Goal: Information Seeking & Learning: Understand process/instructions

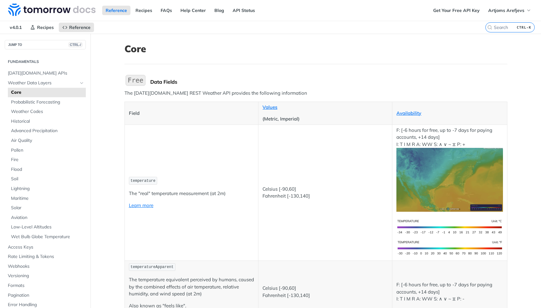
click at [138, 10] on link "Recipes" at bounding box center [144, 10] width 24 height 9
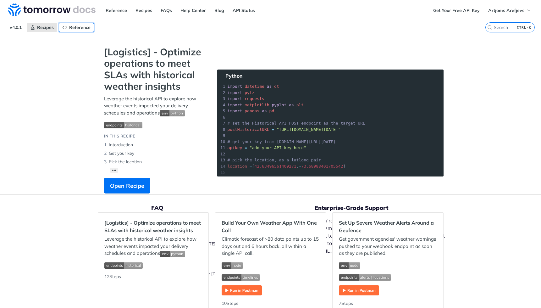
click at [81, 28] on span "Reference" at bounding box center [79, 28] width 21 height 6
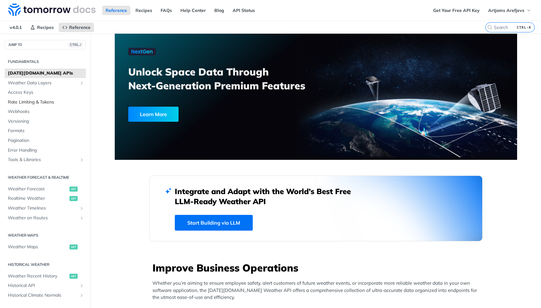
click at [39, 103] on span "Rate Limiting & Tokens" at bounding box center [46, 102] width 76 height 6
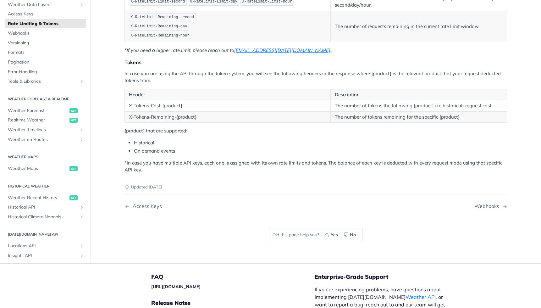
scroll to position [157, 0]
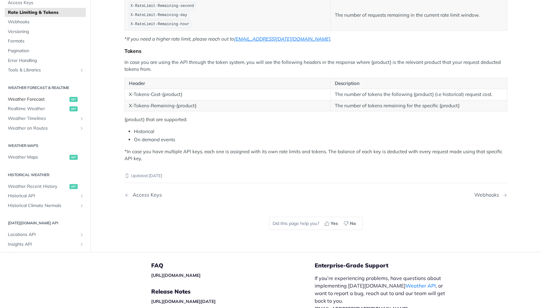
click at [22, 100] on span "Weather Forecast" at bounding box center [38, 99] width 60 height 6
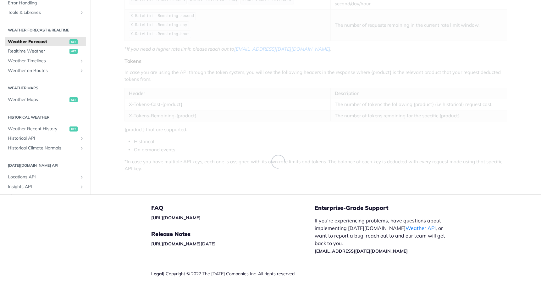
scroll to position [147, 0]
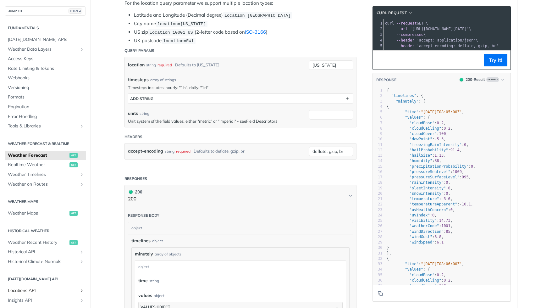
click at [31, 290] on span "Locations API" at bounding box center [43, 290] width 70 height 6
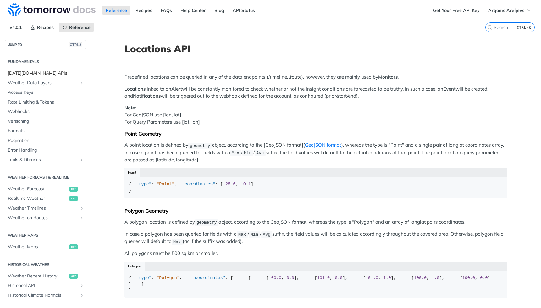
click at [22, 71] on span "[DATE][DOMAIN_NAME] APIs" at bounding box center [46, 73] width 76 height 6
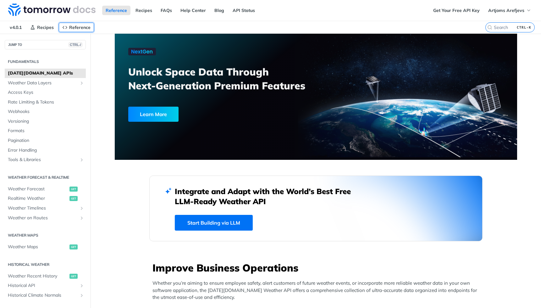
click at [83, 26] on span "Reference" at bounding box center [79, 28] width 21 height 6
click at [35, 102] on span "Rate Limiting & Tokens" at bounding box center [46, 102] width 76 height 6
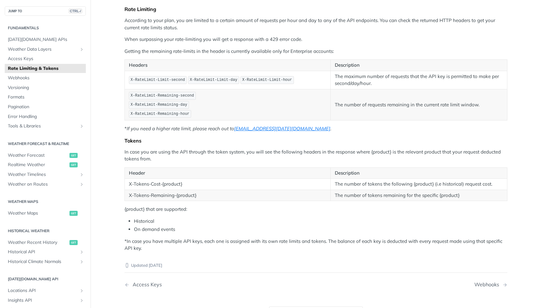
scroll to position [94, 0]
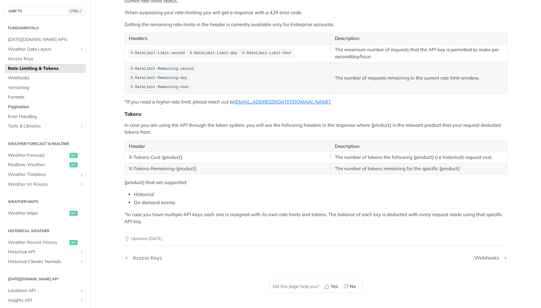
click at [22, 106] on span "Pagination" at bounding box center [46, 107] width 76 height 6
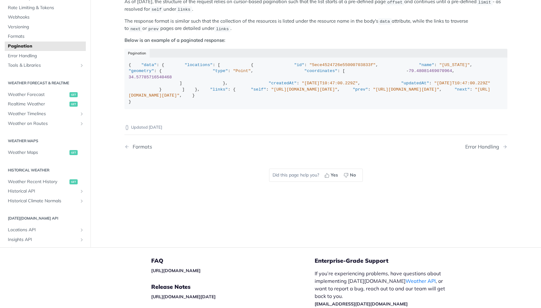
click at [281, 34] on div "Requests that return more than a single result will often times be “paged” such…" at bounding box center [316, 46] width 383 height 135
click at [35, 98] on span "Weather Forecast" at bounding box center [38, 95] width 60 height 6
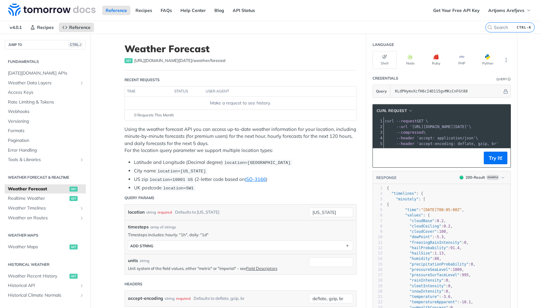
click at [137, 226] on span "timesteps" at bounding box center [138, 227] width 21 height 7
copy span "timesteps"
click at [239, 159] on li "Latitude and Longitude (Decimal degree) location=42.3478, -71.0466" at bounding box center [245, 162] width 223 height 7
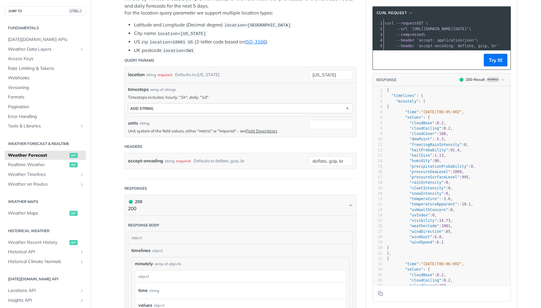
scroll to position [63, 0]
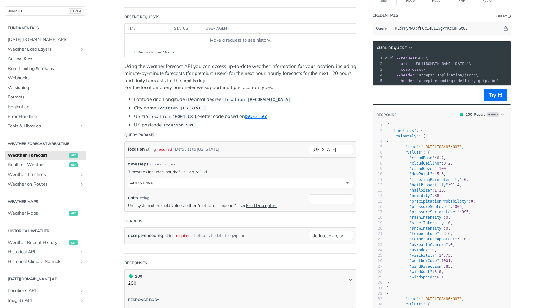
click at [245, 70] on p "Using the weather forecast API you can access up-to-date weather information fo…" at bounding box center [241, 77] width 232 height 28
click at [28, 251] on span "Historical API" at bounding box center [43, 252] width 70 height 6
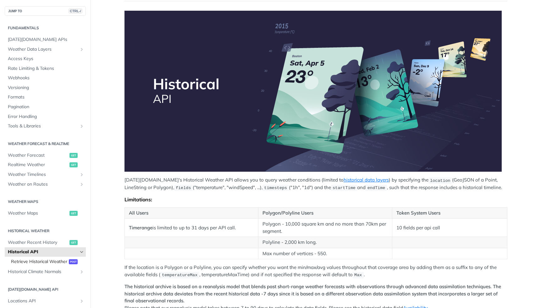
click at [36, 261] on span "Retrieve Historical Weather" at bounding box center [39, 262] width 56 height 6
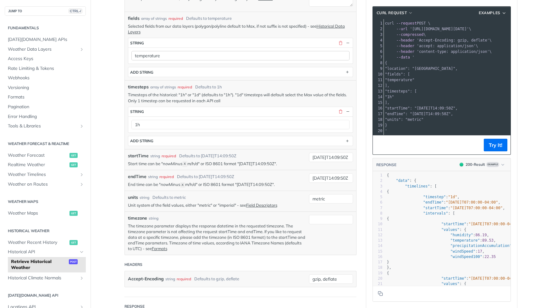
scroll to position [157, 0]
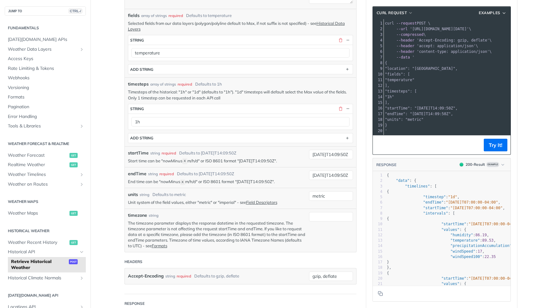
click at [130, 193] on label "units" at bounding box center [133, 194] width 10 height 7
click at [309, 193] on input "metric" at bounding box center [331, 195] width 44 height 9
click at [130, 193] on label "units" at bounding box center [133, 194] width 10 height 7
click at [309, 193] on input "metric" at bounding box center [331, 195] width 44 height 9
copy label "units"
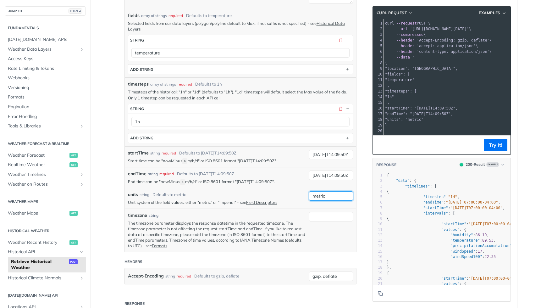
click at [311, 193] on input "metric" at bounding box center [331, 195] width 44 height 9
click at [272, 189] on div "units string Defaults to metric Unit system of the field values, either "metric…" at bounding box center [240, 198] width 231 height 20
drag, startPoint x: 235, startPoint y: 201, endPoint x: 125, endPoint y: 201, distance: 110.1
click at [125, 201] on div "units string Defaults to metric Unit system of the field values, either "metric…" at bounding box center [240, 198] width 231 height 20
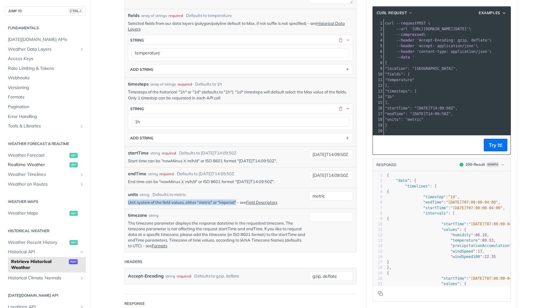
copy p "Unit system of the field values, either "metric" or "imperial""
click at [250, 161] on p "Start time can be "nowMinus X m/h/d" or ISO 8601 format "2019-03-20T14:09:50Z"." at bounding box center [217, 161] width 178 height 6
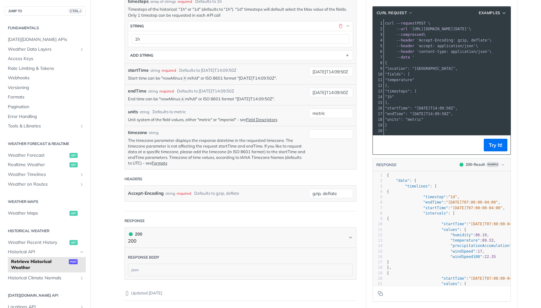
scroll to position [346, 0]
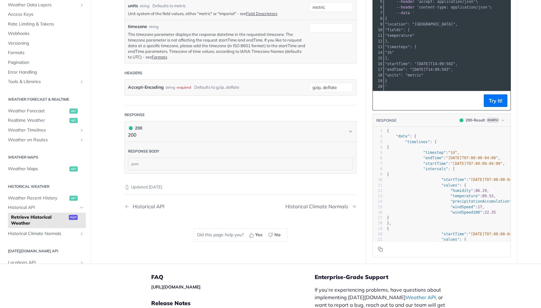
click at [274, 69] on header "Headers" at bounding box center [241, 73] width 232 height 13
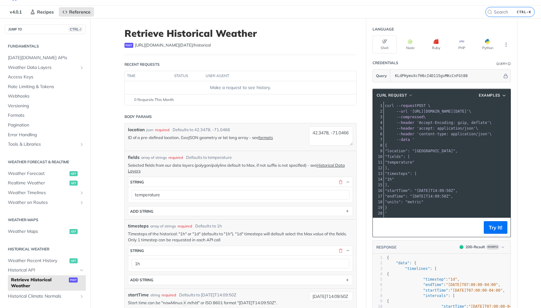
scroll to position [0, 0]
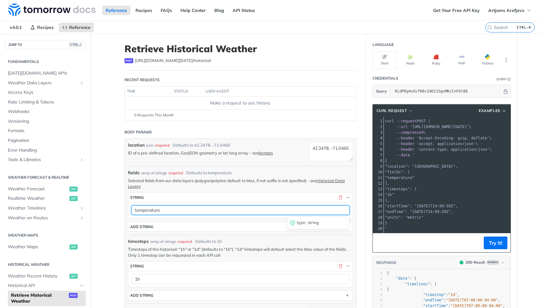
click at [165, 211] on input "temperature" at bounding box center [240, 209] width 218 height 9
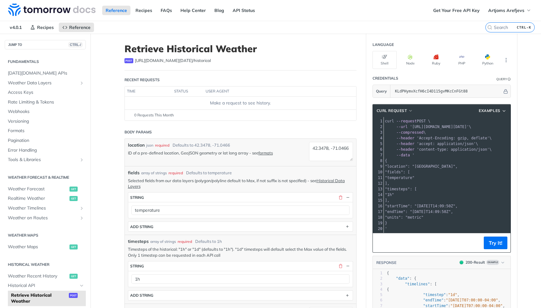
click at [135, 171] on span "fields" at bounding box center [134, 173] width 12 height 7
copy span "fields"
click at [228, 180] on p "Selected fields from our data layers (polygon/polyline default to Max, if not s…" at bounding box center [240, 183] width 225 height 11
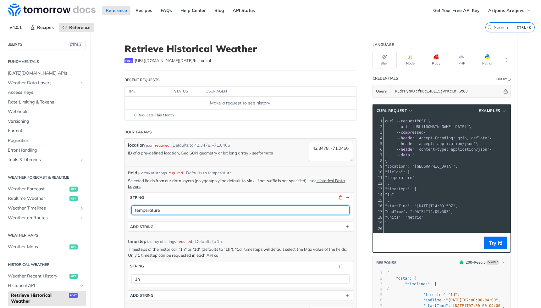
click at [153, 210] on input "temperature" at bounding box center [240, 209] width 218 height 9
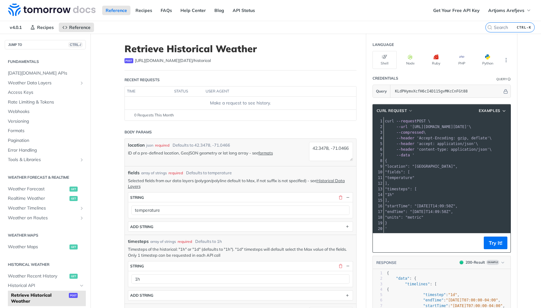
click at [229, 150] on p "ID of a pre-defined location, GeoJSON geometry or lat long array - see formats" at bounding box center [217, 153] width 178 height 6
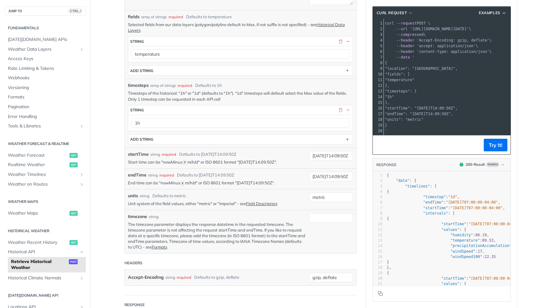
scroll to position [157, 0]
click at [137, 154] on label "startTime" at bounding box center [138, 153] width 21 height 7
click at [309, 154] on input "2019-03-20T14:09:50Z" at bounding box center [331, 154] width 44 height 9
click at [137, 154] on label "startTime" at bounding box center [138, 153] width 21 height 7
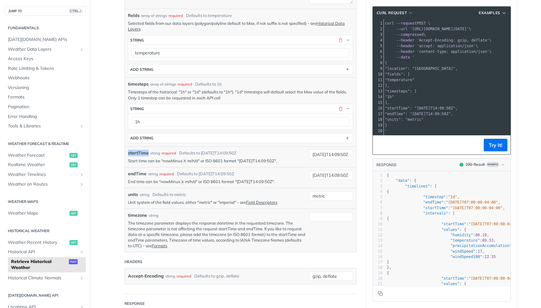
click at [309, 154] on input "2019-03-20T14:09:50Z" at bounding box center [331, 154] width 44 height 9
copy label "startTime"
click at [220, 182] on p "End time can be "nowMinus X m/h/d" or ISO 8601 format "2019-03-20T14:09:50Z"." at bounding box center [217, 182] width 178 height 6
click at [329, 155] on input "2019-03-20T14:09:50Z" at bounding box center [331, 154] width 44 height 9
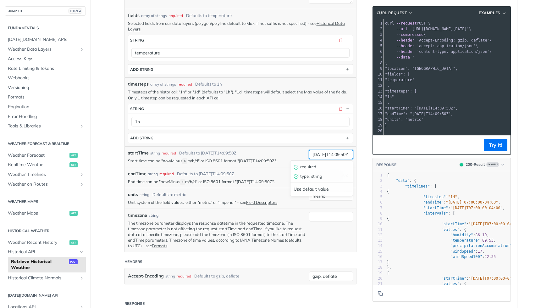
click at [329, 155] on input "2019-03-20T14:09:50Z" at bounding box center [331, 154] width 44 height 9
click at [208, 152] on div "Defaults to 2019-03-20T14:09:50Z" at bounding box center [207, 153] width 57 height 6
click at [134, 173] on label "endTime" at bounding box center [137, 173] width 19 height 7
click at [309, 173] on input "2019-03-28T14:09:50Z" at bounding box center [331, 174] width 44 height 9
click at [134, 173] on label "endTime" at bounding box center [137, 173] width 19 height 7
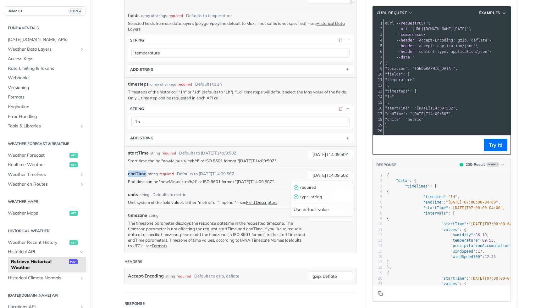
click at [309, 173] on input "2019-03-28T14:09:50Z" at bounding box center [331, 174] width 44 height 9
copy label "endTime"
click at [276, 159] on p "Start time can be "nowMinus X m/h/d" or ISO 8601 format "2019-03-20T14:09:50Z"." at bounding box center [217, 161] width 178 height 6
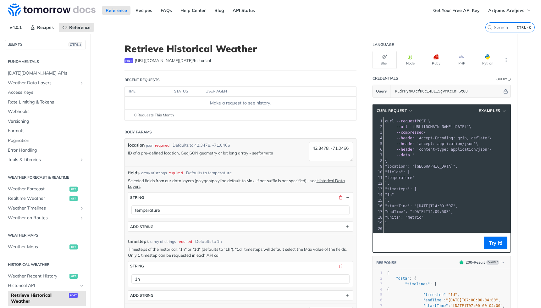
click at [186, 60] on span "https://api.tomorrow.io/v4 /historical" at bounding box center [173, 61] width 76 height 6
copy span "https://api.tomorrow.io/v4 /historical"
click at [244, 129] on header "Body Params" at bounding box center [241, 132] width 232 height 13
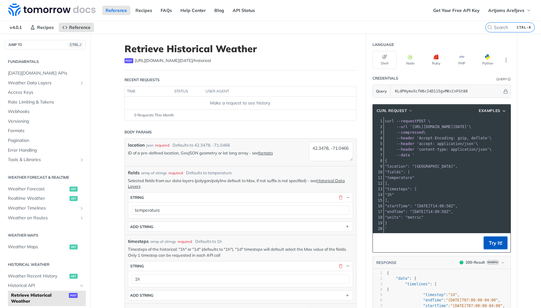
click at [491, 249] on button "Try It!" at bounding box center [496, 243] width 24 height 13
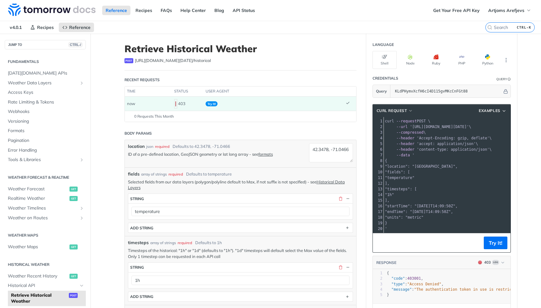
click at [176, 102] on div "403" at bounding box center [187, 103] width 26 height 11
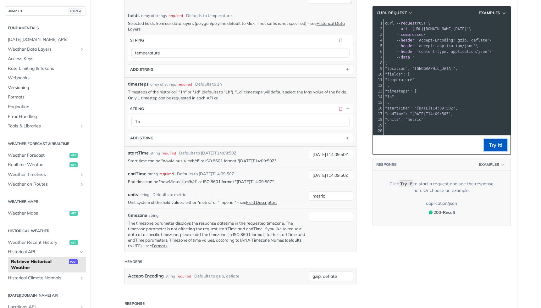
click at [492, 149] on button "Try It!" at bounding box center [496, 145] width 24 height 13
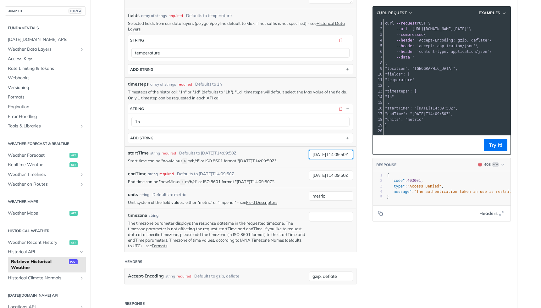
click at [319, 154] on input "2019-03-20T14:09:50Z" at bounding box center [331, 154] width 44 height 9
click at [328, 155] on input "2025-03-20T14:09:50Z" at bounding box center [331, 154] width 44 height 9
type input "2025-03-20T14:09:50Z"
click at [366, 216] on section "cURL Request Examples xxxxxxxxxx 20 1 curl --request POST \ 2 --url 'https://ap…" at bounding box center [441, 114] width 151 height 228
click at [317, 175] on input "2019-03-28T14:09:50Z" at bounding box center [331, 174] width 44 height 9
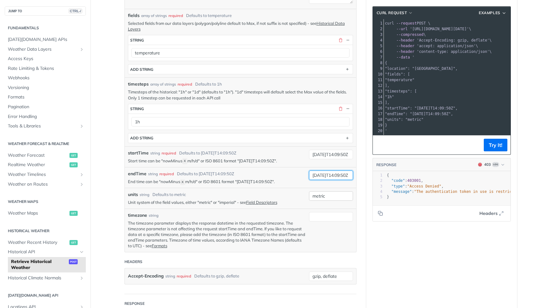
type input "2025-03-28T14:09:50Z"
click at [335, 196] on input "metric" at bounding box center [331, 195] width 44 height 9
click at [391, 228] on section "cURL Request Examples xxxxxxxxxx 20 1 curl --request POST \ 2 --url 'https://ap…" at bounding box center [441, 114] width 151 height 228
click at [492, 146] on button "Try It!" at bounding box center [496, 145] width 24 height 13
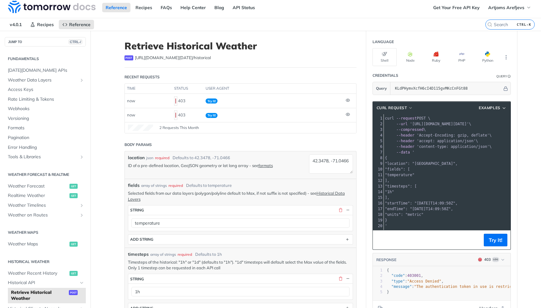
scroll to position [0, 0]
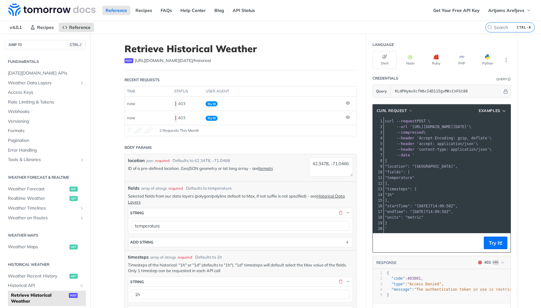
click at [256, 187] on div "fields array of strings required Defaults to temperature" at bounding box center [240, 188] width 225 height 7
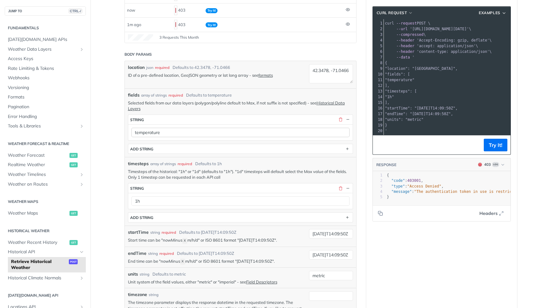
scroll to position [126, 0]
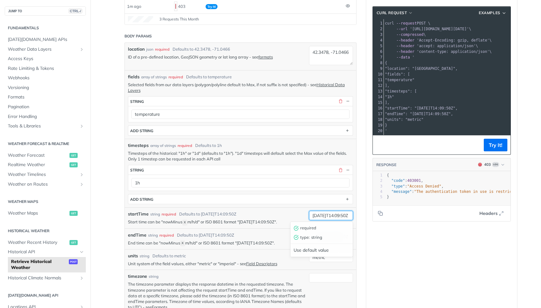
click at [329, 213] on input "2025-03-20T14:09:50Z" at bounding box center [331, 215] width 44 height 9
type input "2025-05-12T14:09:50Z"
click at [326, 235] on input "2025-03-28T14:09:50Z" at bounding box center [331, 236] width 44 height 9
type input "2025-05-13T14:09:50Z"
click at [339, 216] on input "2025-05-12T14:09:50Z" at bounding box center [331, 215] width 44 height 9
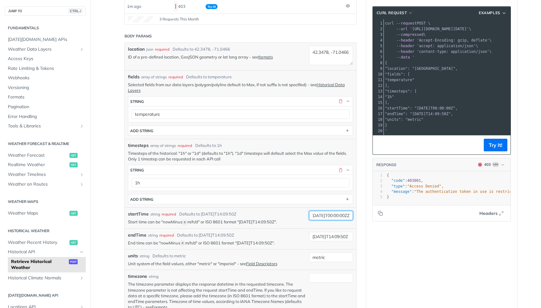
scroll to position [0, 11]
click at [324, 213] on input "2025-05-12T00:00:00ZZ" at bounding box center [331, 215] width 44 height 9
type input "2025-05-12T00:00:00ZZ"
click at [334, 235] on input "2025-05-13T14:09:50Z" at bounding box center [331, 236] width 44 height 9
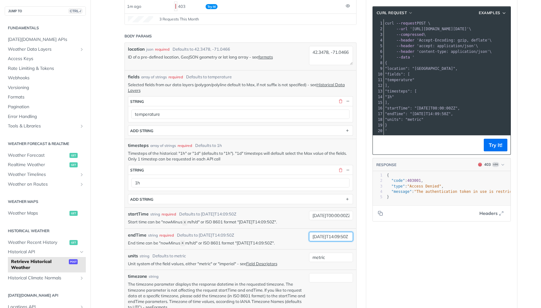
scroll to position [0, 11]
paste input "00:00:0"
type input "2025-05-13T00:00:00Z"
click at [419, 257] on div "Language Shell Node Ruby PHP Python Credentials Query Query KLdPHymvXcfH6cI4D11…" at bounding box center [441, 211] width 151 height 606
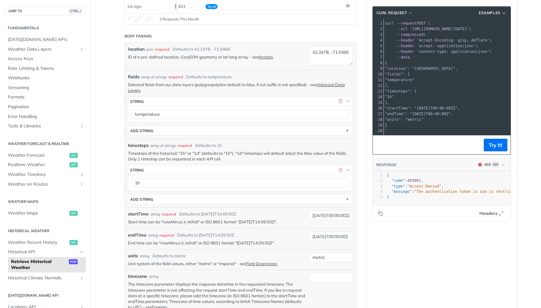
click at [404, 256] on div "Language Shell Node Ruby PHP Python Credentials Query Query KLdPHymvXcfH6cI4D11…" at bounding box center [441, 211] width 151 height 606
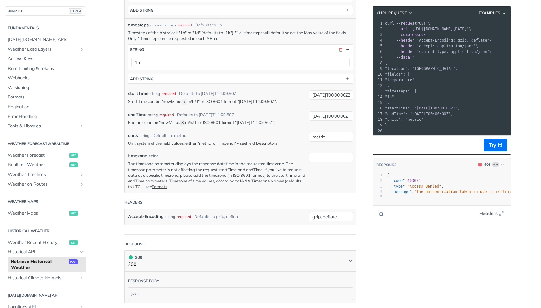
scroll to position [252, 0]
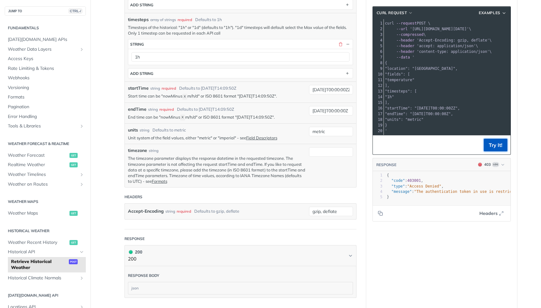
click at [495, 150] on button "Try It!" at bounding box center [496, 145] width 24 height 13
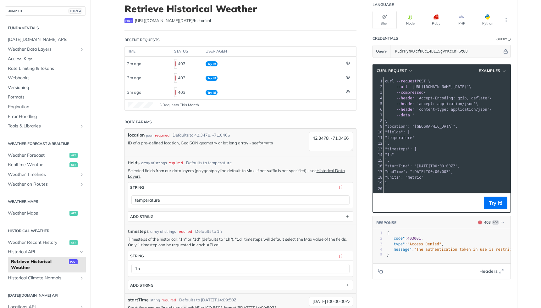
scroll to position [0, 0]
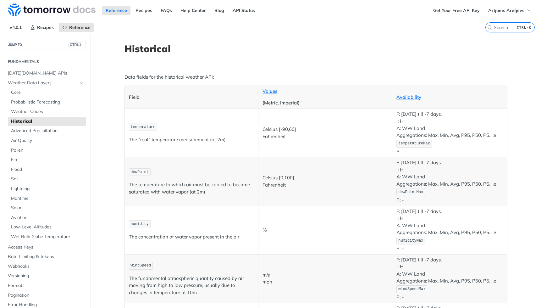
click at [311, 225] on td "%" at bounding box center [326, 230] width 134 height 48
click at [214, 168] on p "dewPoint" at bounding box center [191, 172] width 125 height 9
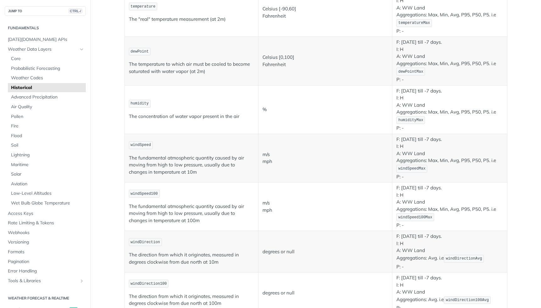
scroll to position [126, 0]
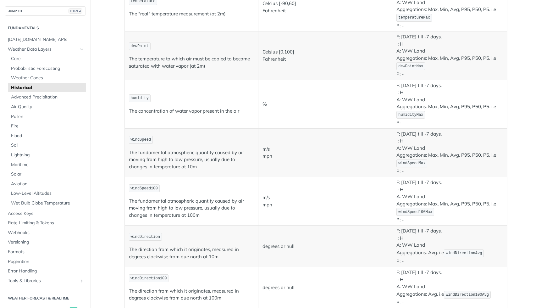
click at [139, 138] on span "windSpeed" at bounding box center [141, 139] width 20 height 4
copy span "windSpeed"
click at [326, 12] on p "Celsius [-90,60] Fahrenheit" at bounding box center [325, 7] width 125 height 14
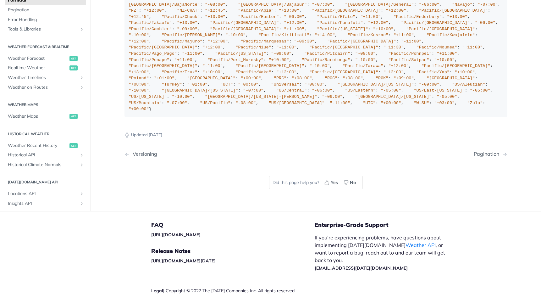
scroll to position [2611, 0]
